Goal: Navigation & Orientation: Understand site structure

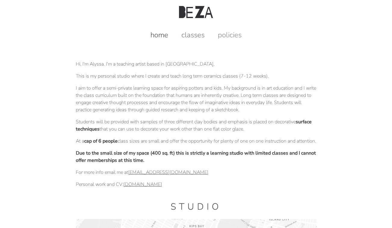
click at [187, 30] on link "classes" at bounding box center [192, 35] width 35 height 10
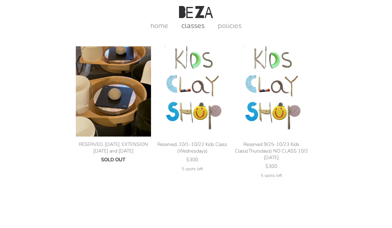
scroll to position [1, 0]
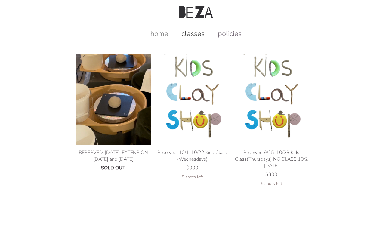
click at [223, 32] on link "policies" at bounding box center [230, 34] width 36 height 10
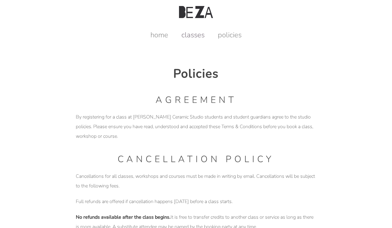
click at [186, 37] on link "classes" at bounding box center [192, 35] width 35 height 10
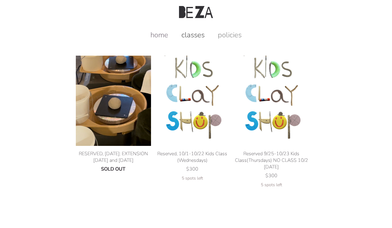
click at [161, 35] on link "home" at bounding box center [159, 35] width 30 height 10
